Goal: Download file/media

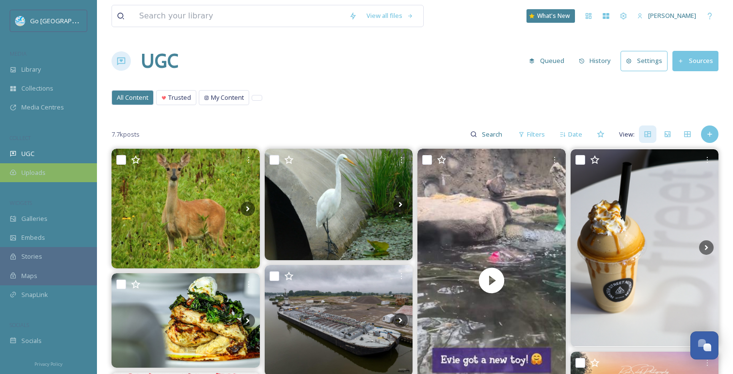
click at [56, 174] on div "Uploads" at bounding box center [48, 172] width 97 height 19
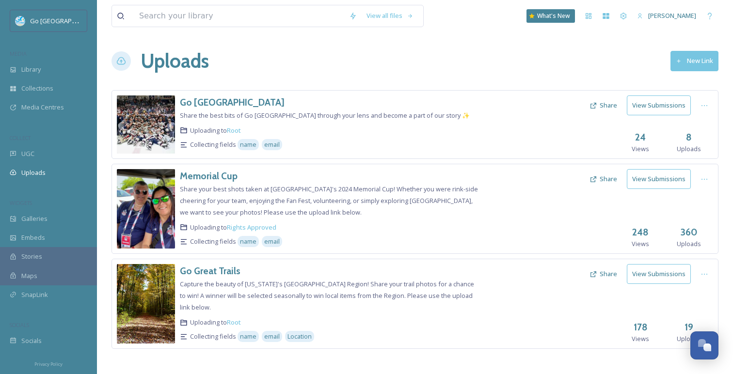
click at [606, 270] on button "Share" at bounding box center [602, 274] width 37 height 19
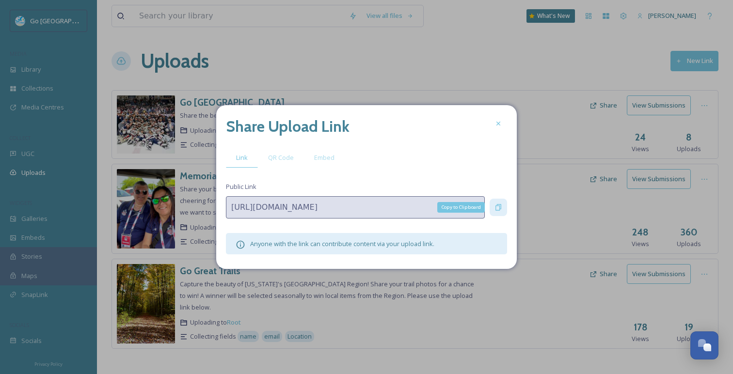
click at [499, 210] on icon at bounding box center [498, 208] width 8 height 8
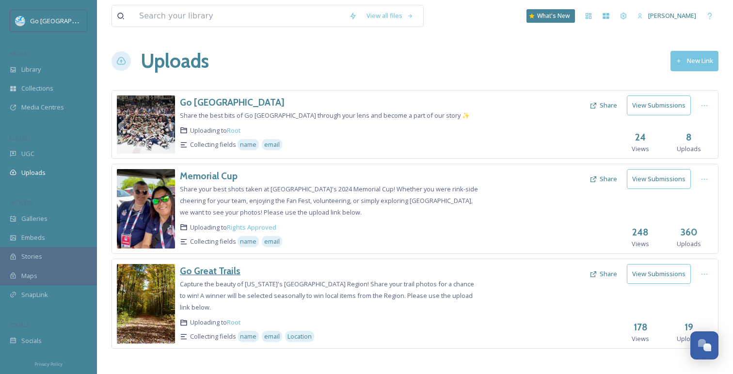
click at [214, 269] on h3 "Go Great Trails" at bounding box center [210, 271] width 61 height 12
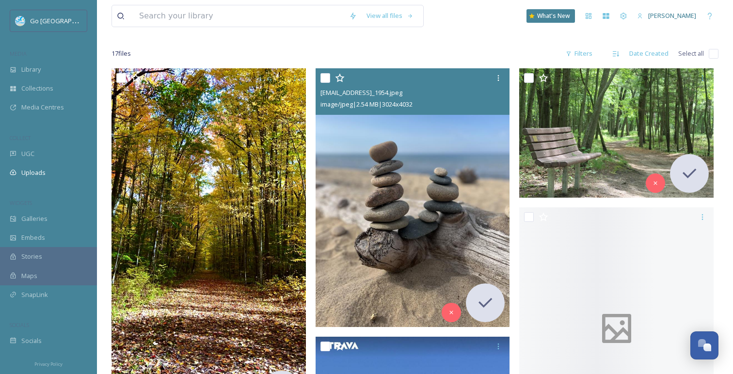
scroll to position [141, 0]
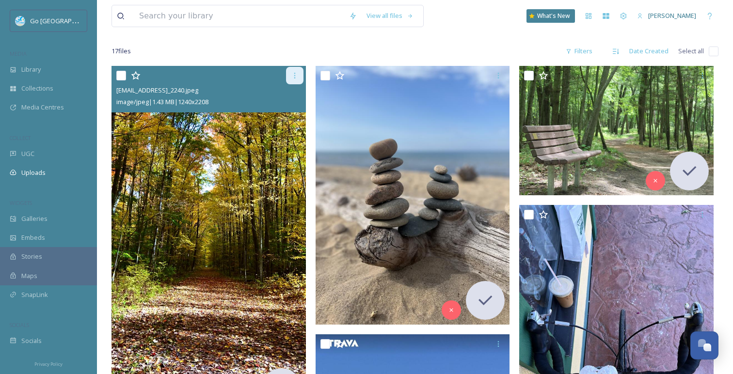
click at [297, 72] on icon at bounding box center [295, 76] width 8 height 8
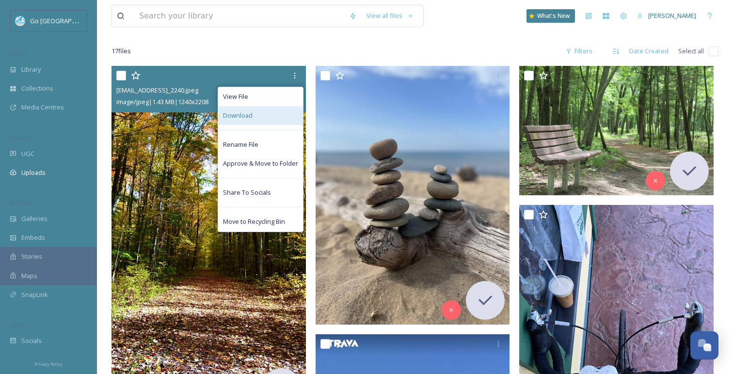
click at [261, 109] on div "Download" at bounding box center [260, 115] width 85 height 19
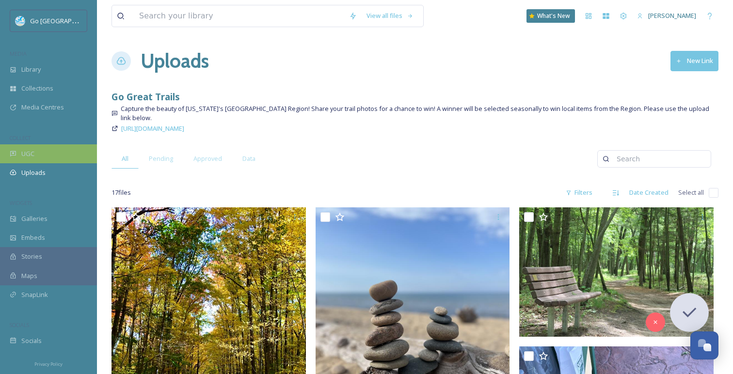
click at [50, 158] on div "UGC" at bounding box center [48, 153] width 97 height 19
